Goal: Transaction & Acquisition: Purchase product/service

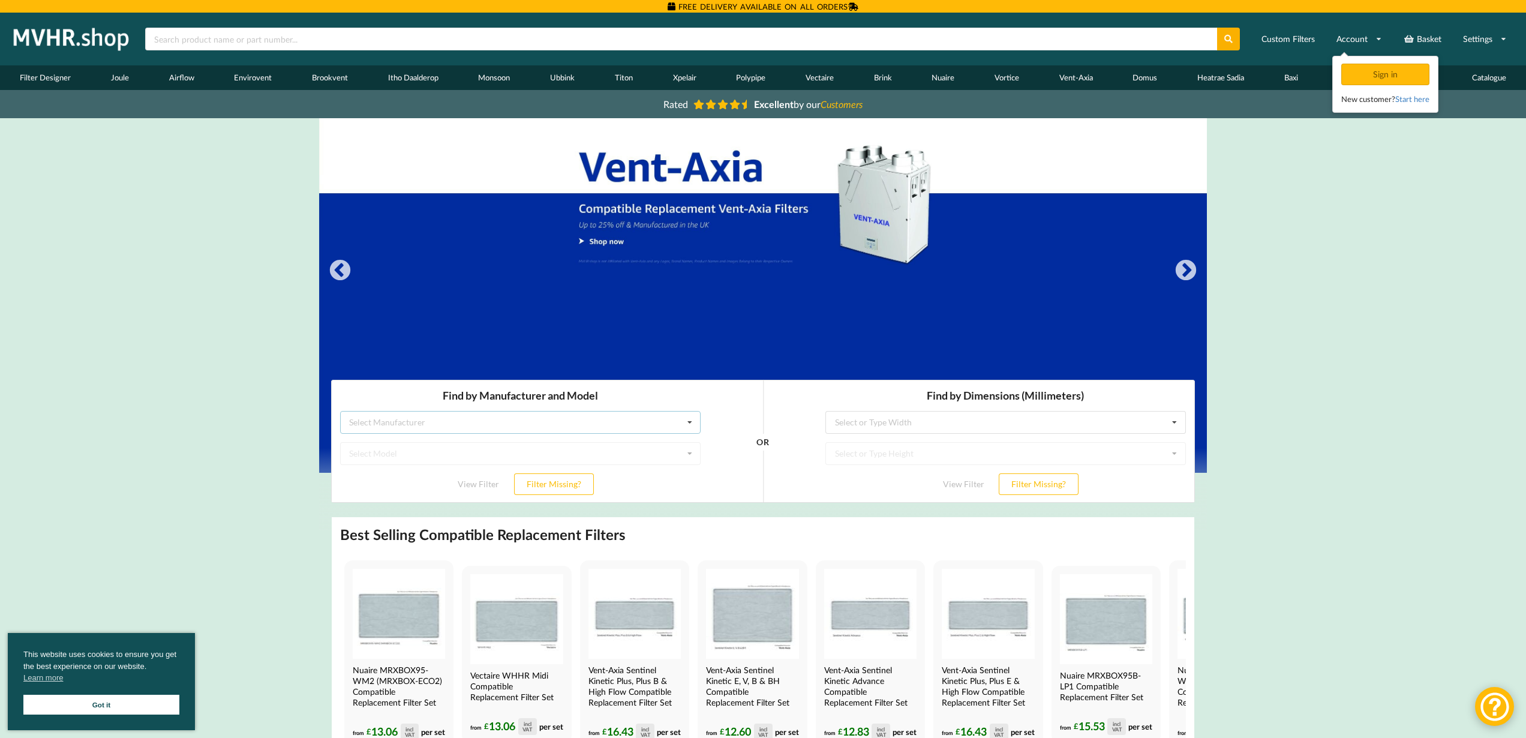
click at [690, 421] on icon at bounding box center [690, 422] width 18 height 22
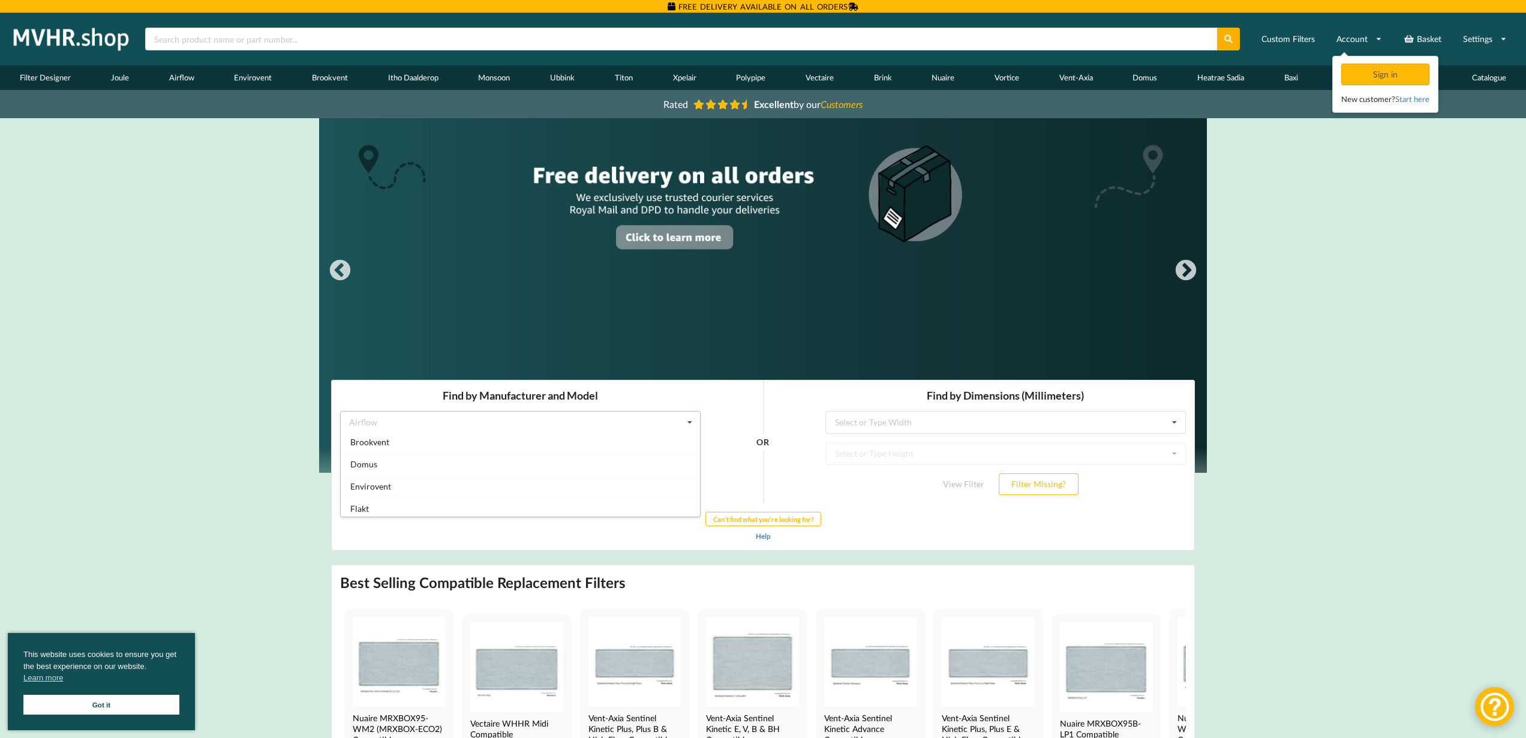
scroll to position [64, 0]
click at [453, 463] on div "Envirovent" at bounding box center [520, 468] width 359 height 22
click at [692, 450] on icon at bounding box center [690, 453] width 18 height 22
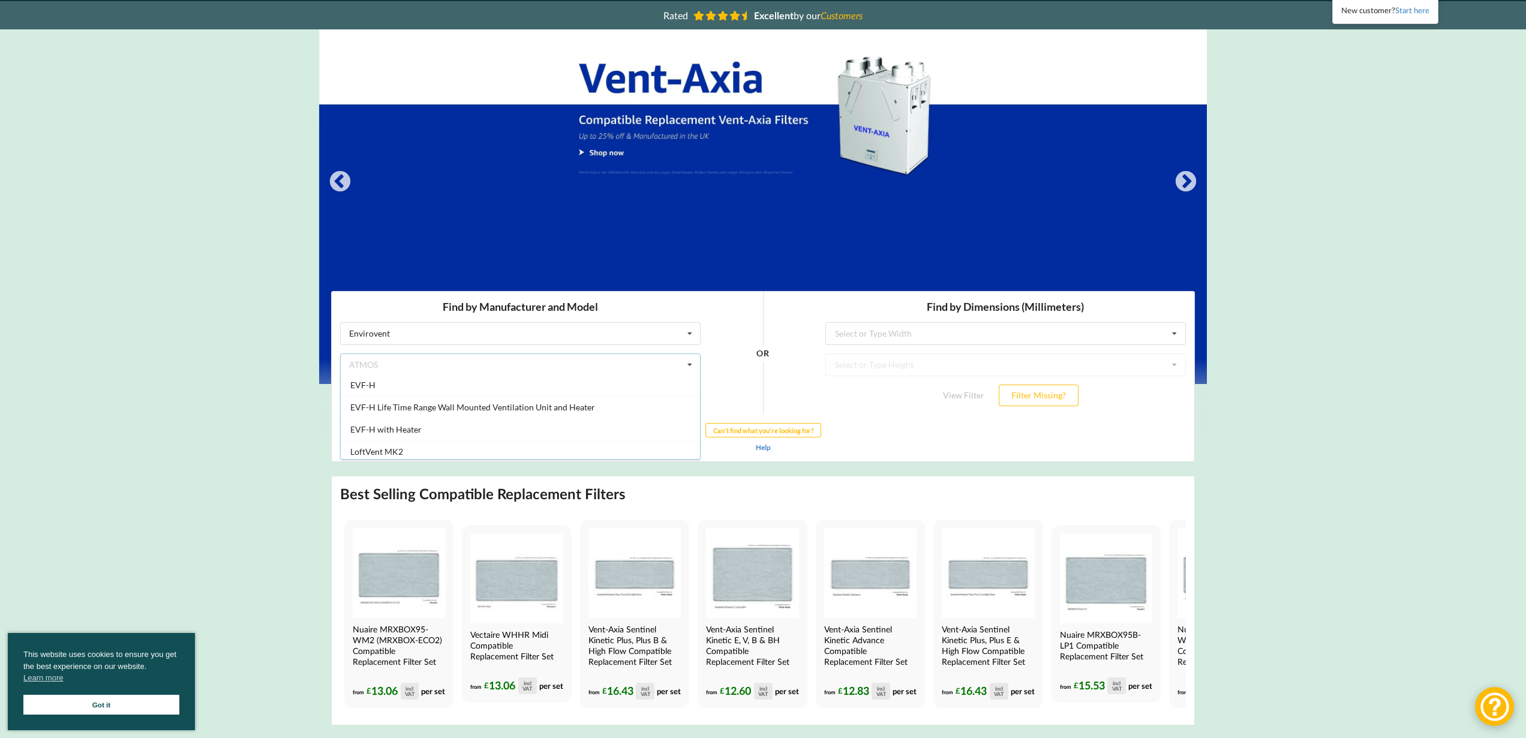
scroll to position [616, 0]
click at [477, 411] on div "energiSava 400" at bounding box center [520, 413] width 359 height 22
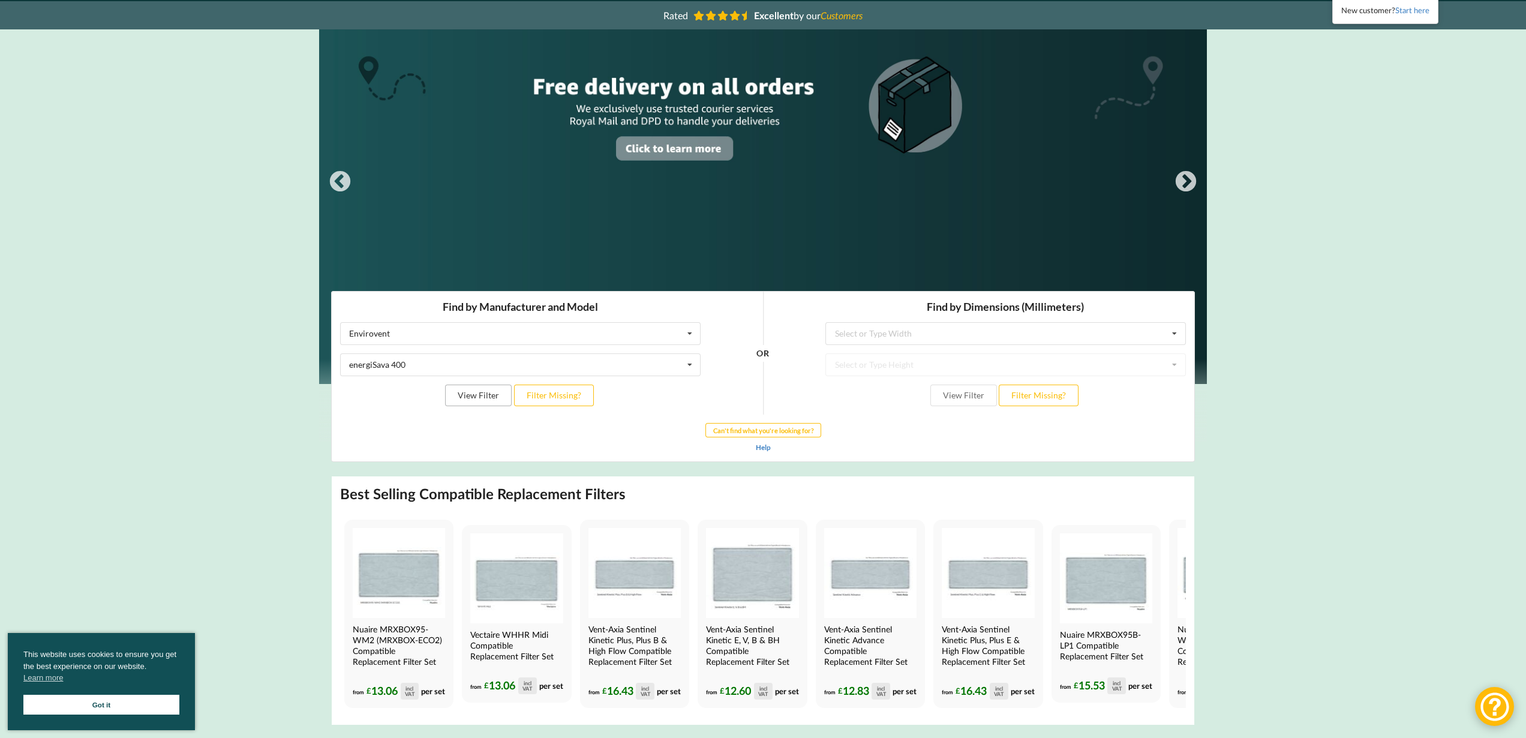
click at [481, 395] on button "View Filter" at bounding box center [478, 395] width 67 height 22
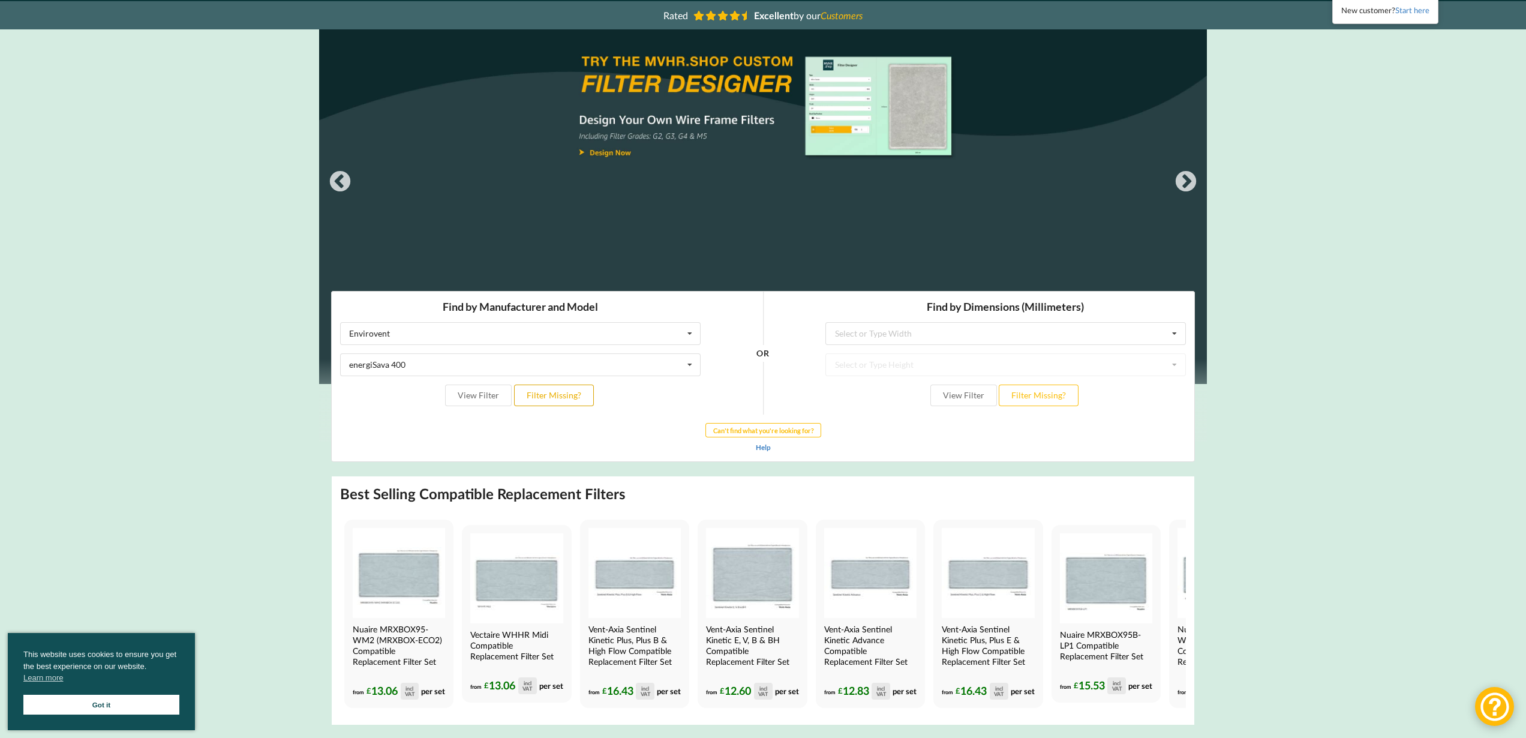
click at [555, 392] on button "Filter Missing?" at bounding box center [554, 395] width 80 height 22
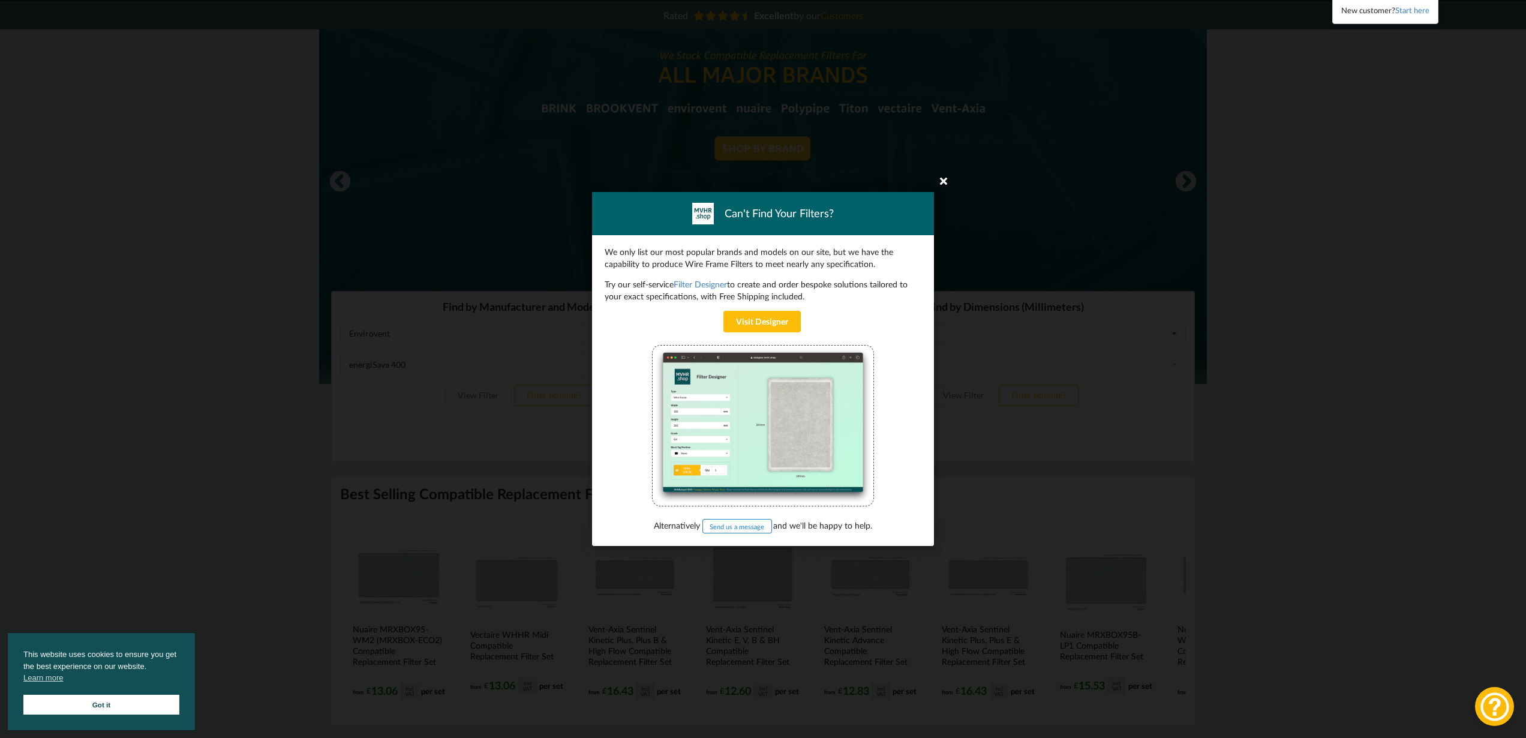
click at [943, 181] on icon at bounding box center [943, 180] width 19 height 19
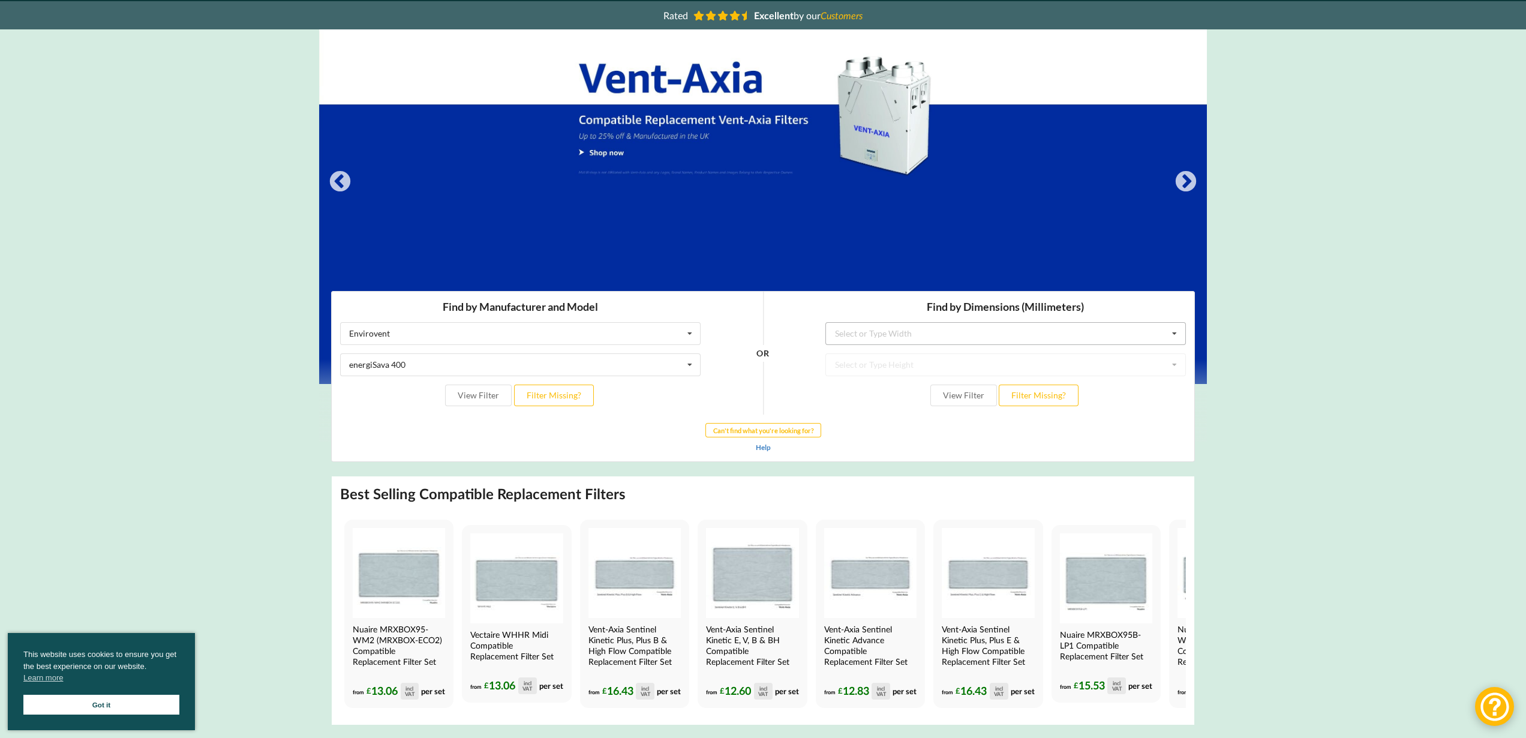
click at [1175, 331] on icon at bounding box center [1174, 333] width 18 height 22
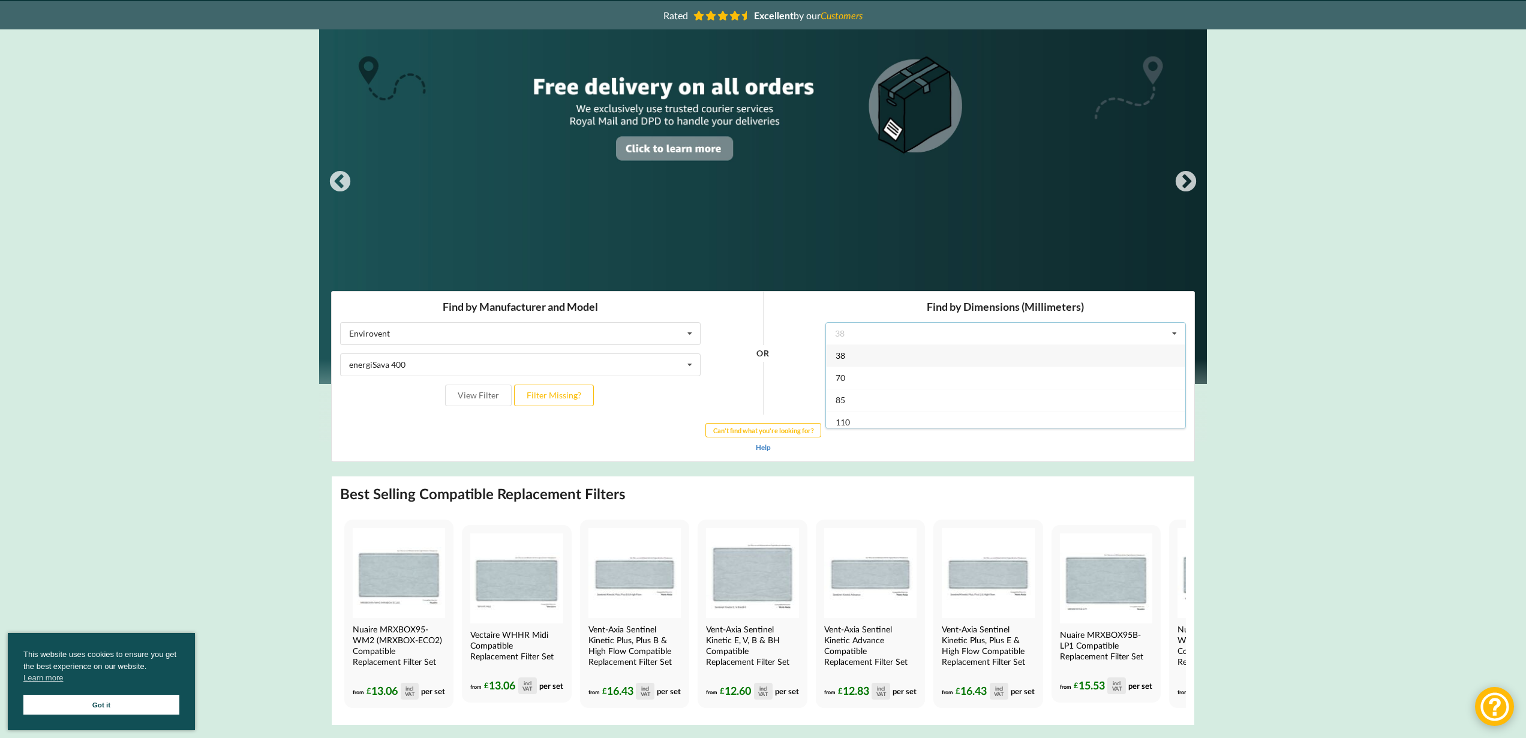
click at [1175, 331] on icon at bounding box center [1174, 333] width 18 height 22
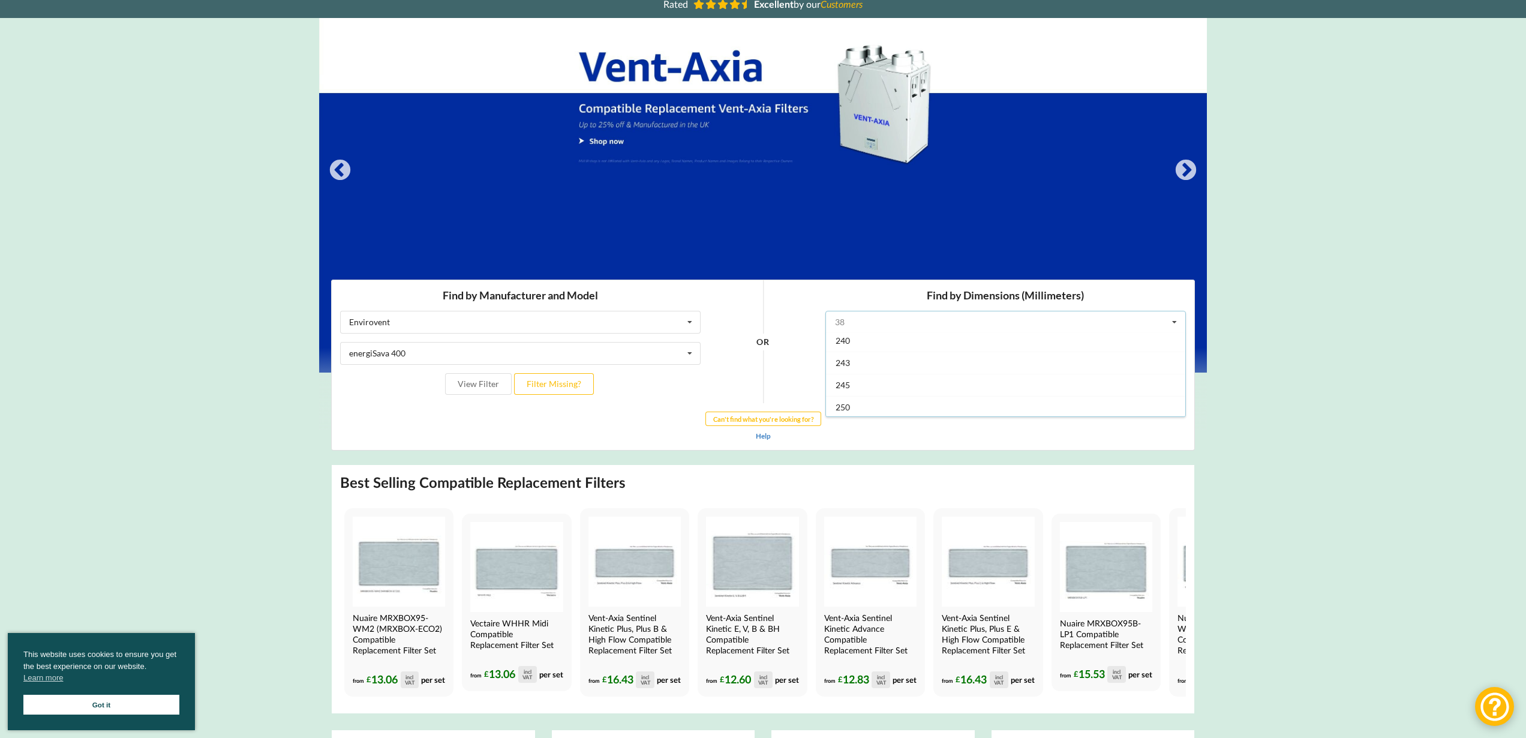
scroll to position [0, 0]
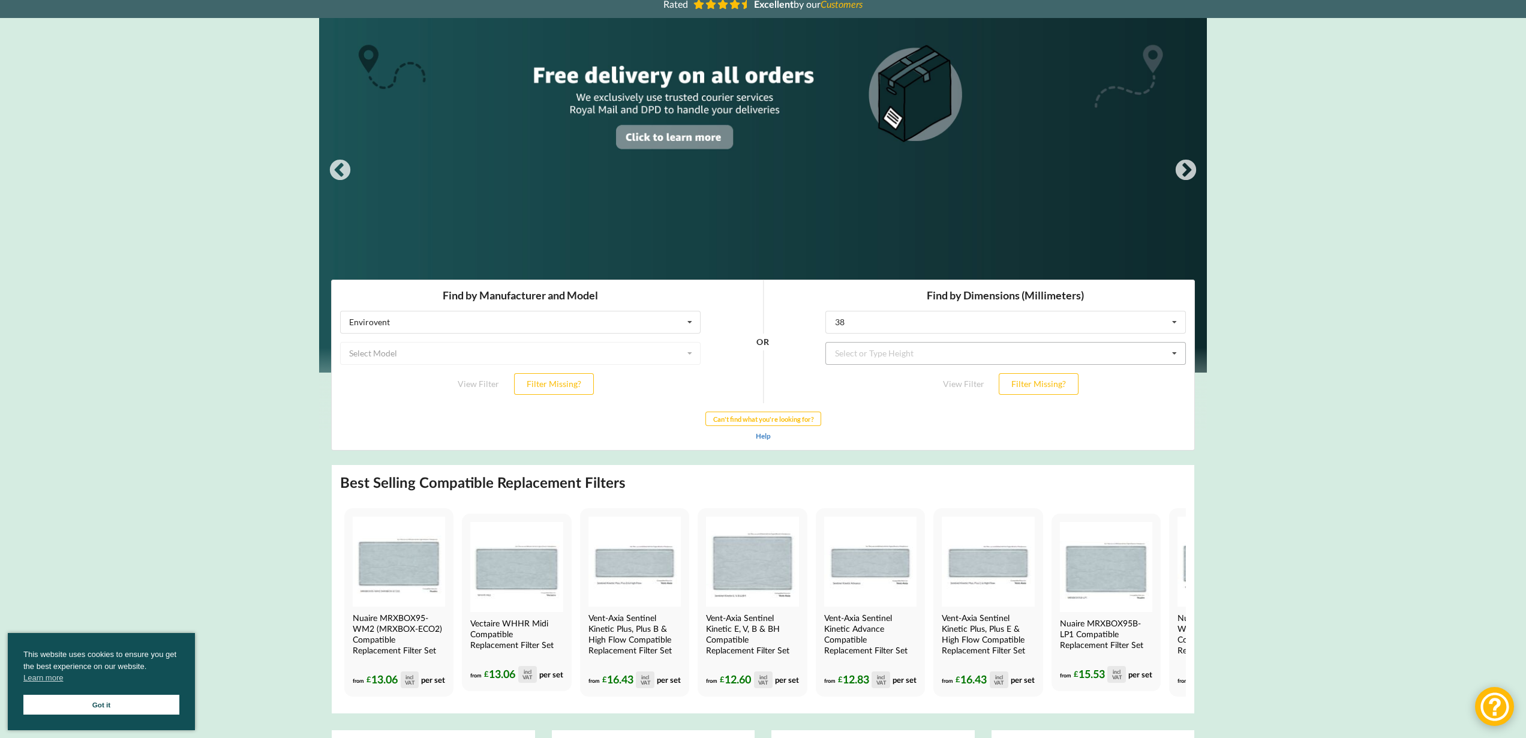
click at [1177, 353] on icon at bounding box center [1174, 353] width 18 height 22
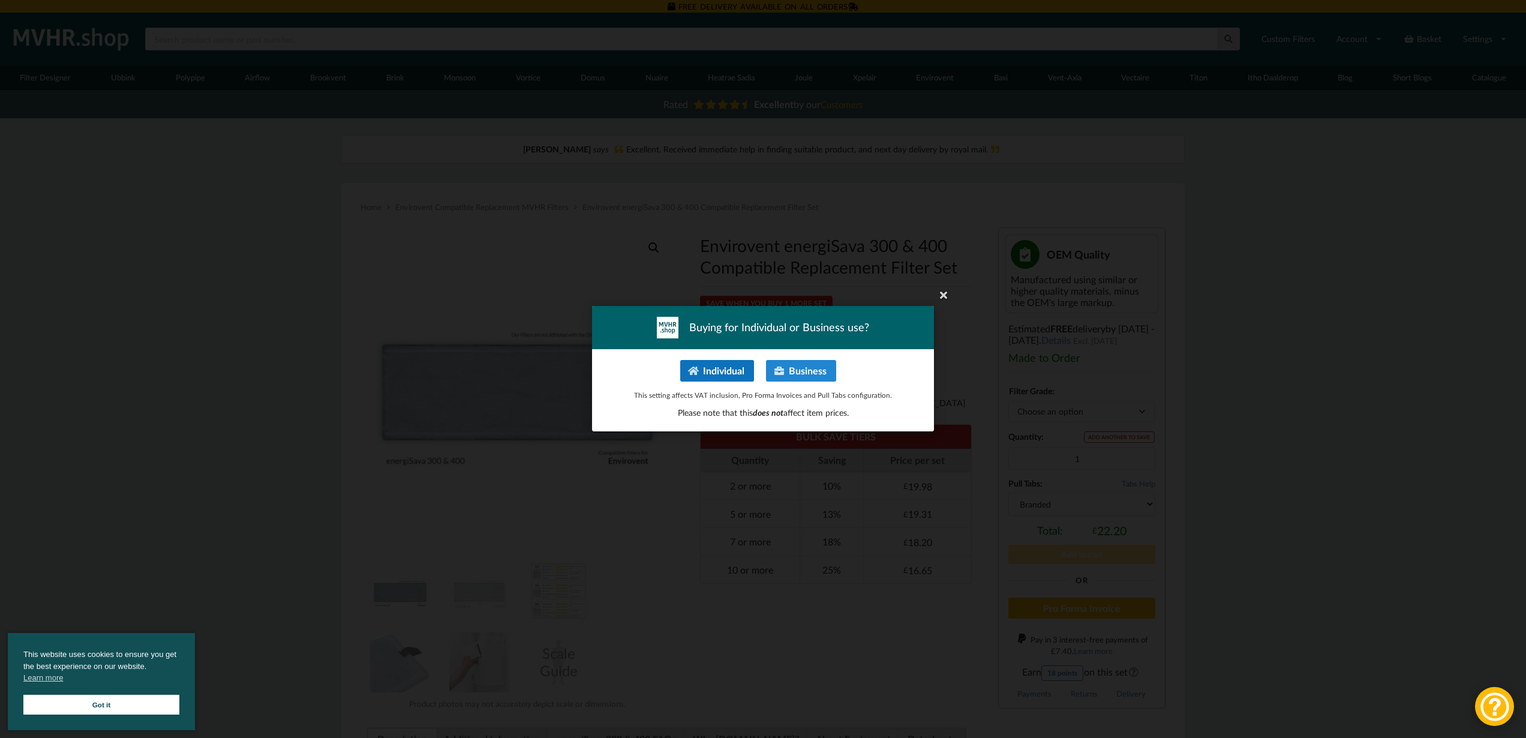
click at [728, 368] on button "Individual" at bounding box center [717, 371] width 74 height 22
